Goal: Find specific page/section: Find specific page/section

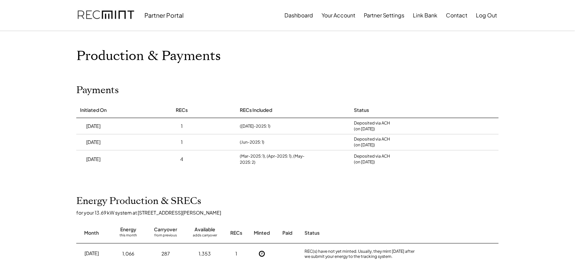
scroll to position [99, 0]
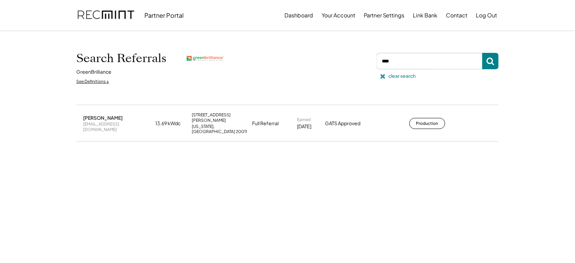
click at [401, 73] on div "clear search" at bounding box center [402, 76] width 27 height 7
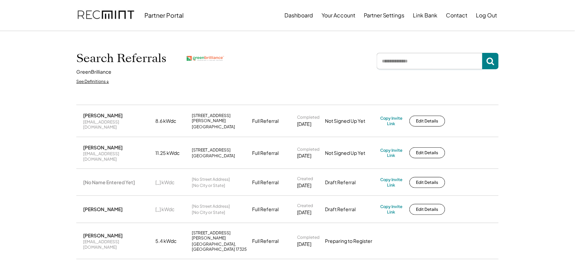
click at [422, 59] on input "input" at bounding box center [430, 61] width 106 height 16
type input "*"
